Goal: Entertainment & Leisure: Consume media (video, audio)

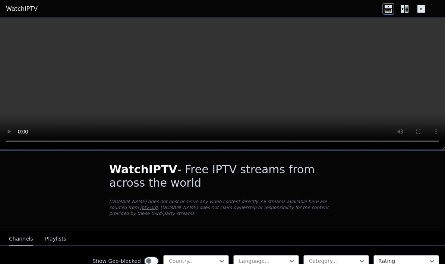
scroll to position [8, 0]
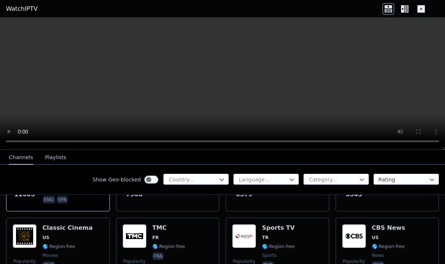
click at [59, 147] on video at bounding box center [222, 84] width 445 height 132
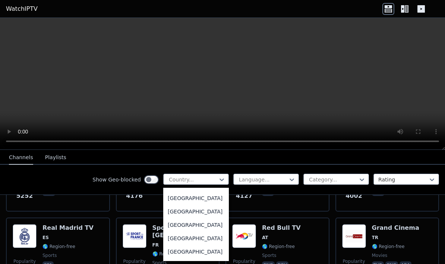
scroll to position [0, 0]
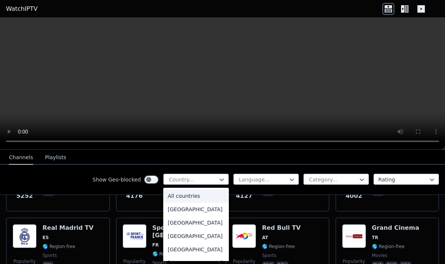
click at [78, 100] on video at bounding box center [222, 84] width 445 height 132
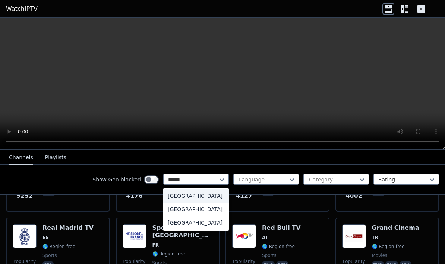
click at [176, 211] on div "United Kingdom" at bounding box center [196, 209] width 66 height 13
type input "******"
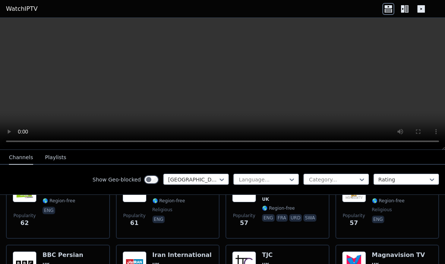
scroll to position [704, 0]
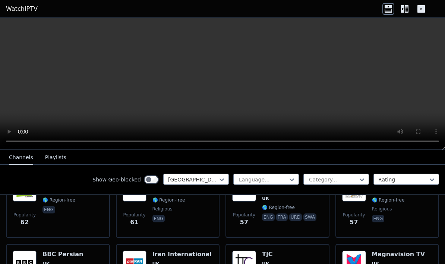
click at [262, 128] on video at bounding box center [222, 84] width 445 height 132
click at [404, 6] on icon at bounding box center [404, 9] width 12 height 12
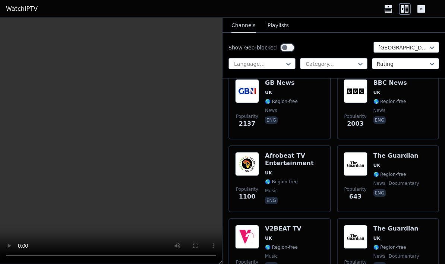
scroll to position [166, 0]
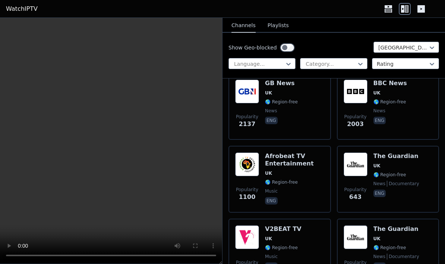
click at [356, 90] on img at bounding box center [355, 92] width 24 height 24
click at [383, 8] on icon at bounding box center [388, 9] width 12 height 12
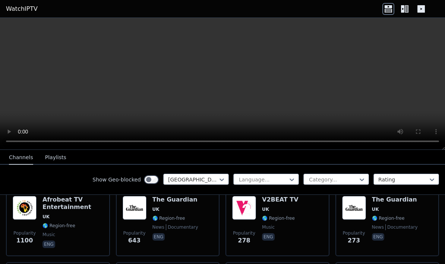
click at [47, 93] on video at bounding box center [222, 84] width 445 height 132
click at [403, 9] on icon at bounding box center [404, 9] width 12 height 12
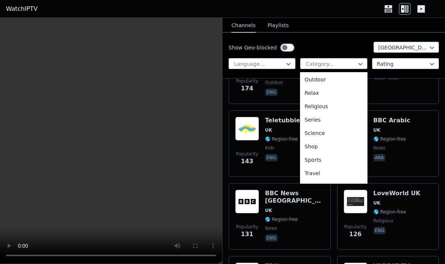
scroll to position [246, 0]
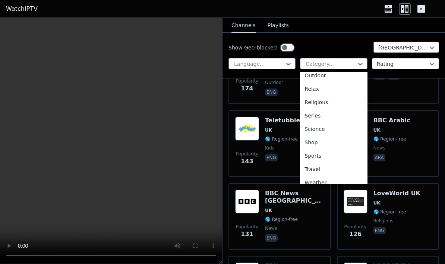
click at [313, 156] on div "Sports" at bounding box center [333, 155] width 67 height 13
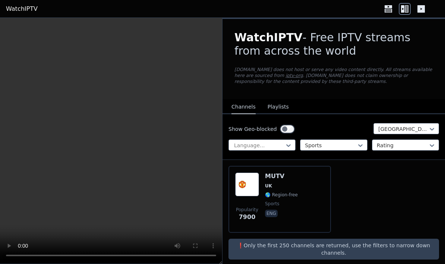
click at [245, 187] on img at bounding box center [247, 185] width 24 height 24
click at [246, 179] on img at bounding box center [247, 185] width 24 height 24
click at [109, 136] on video at bounding box center [111, 141] width 222 height 246
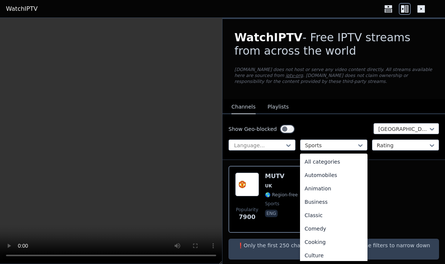
scroll to position [229, 0]
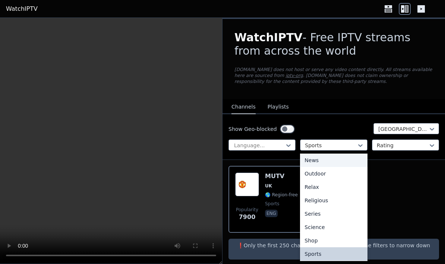
click at [311, 162] on div "News" at bounding box center [333, 160] width 67 height 13
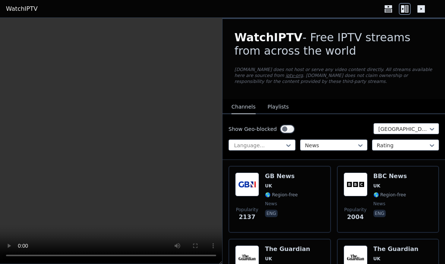
click at [249, 184] on img at bounding box center [247, 185] width 24 height 24
click at [47, 92] on video at bounding box center [111, 141] width 222 height 246
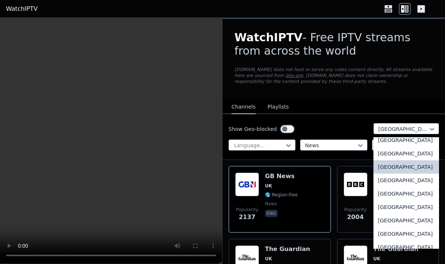
scroll to position [2600, 0]
click at [399, 187] on div "[GEOGRAPHIC_DATA]" at bounding box center [406, 179] width 66 height 13
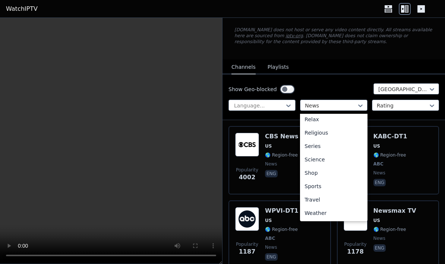
scroll to position [41, 0]
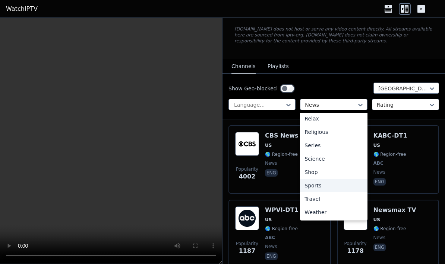
click at [317, 185] on div "Sports" at bounding box center [333, 185] width 67 height 13
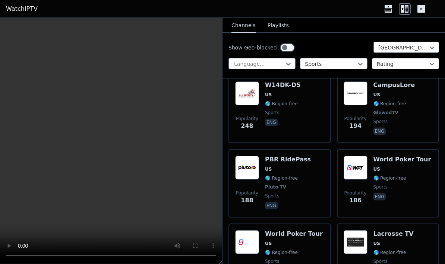
scroll to position [673, 0]
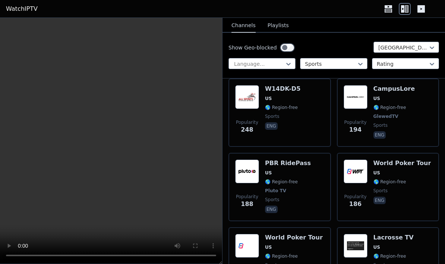
click at [418, 165] on h6 "World Poker Tour" at bounding box center [402, 163] width 58 height 7
click at [61, 223] on video at bounding box center [111, 141] width 222 height 246
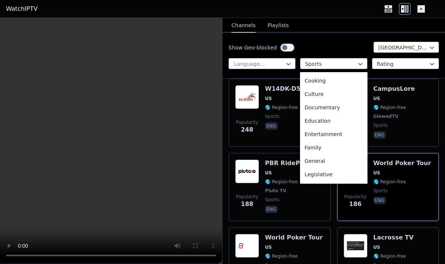
scroll to position [79, 0]
click at [333, 107] on div "Documentary" at bounding box center [333, 108] width 67 height 13
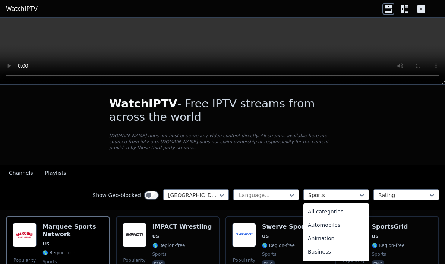
scroll to position [229, 0]
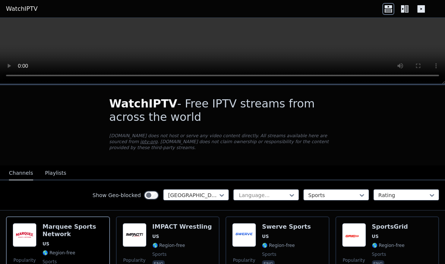
click at [406, 7] on icon at bounding box center [404, 9] width 12 height 12
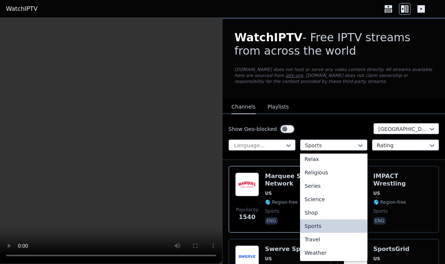
scroll to position [257, 0]
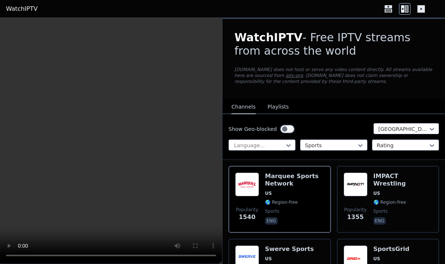
click at [30, 169] on video at bounding box center [111, 141] width 222 height 246
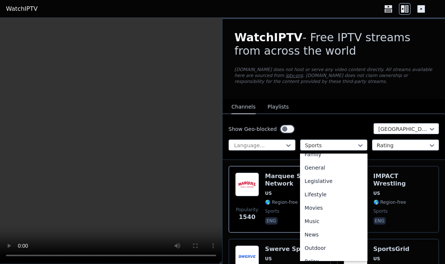
scroll to position [149, 0]
